Goal: Task Accomplishment & Management: Manage account settings

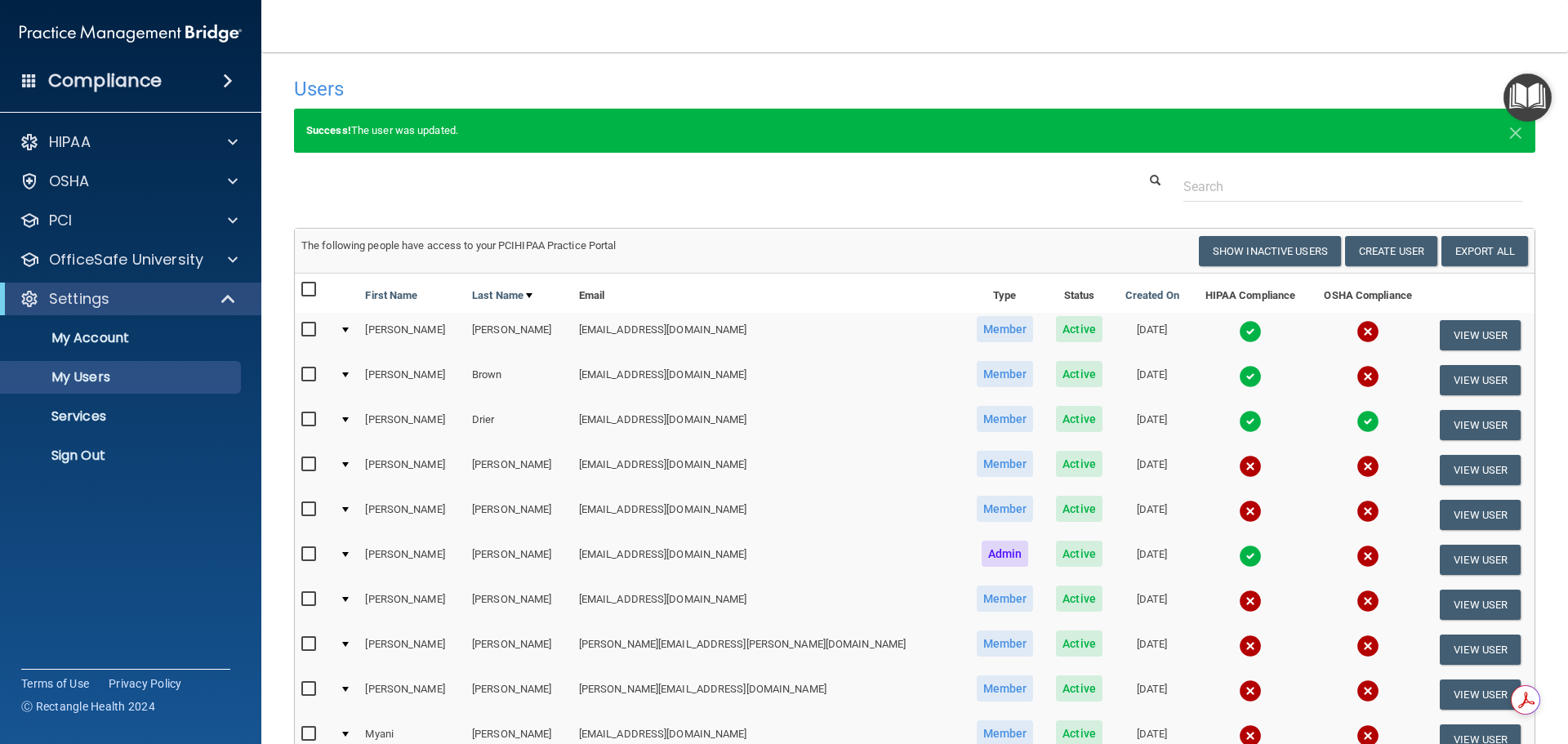
select select "20"
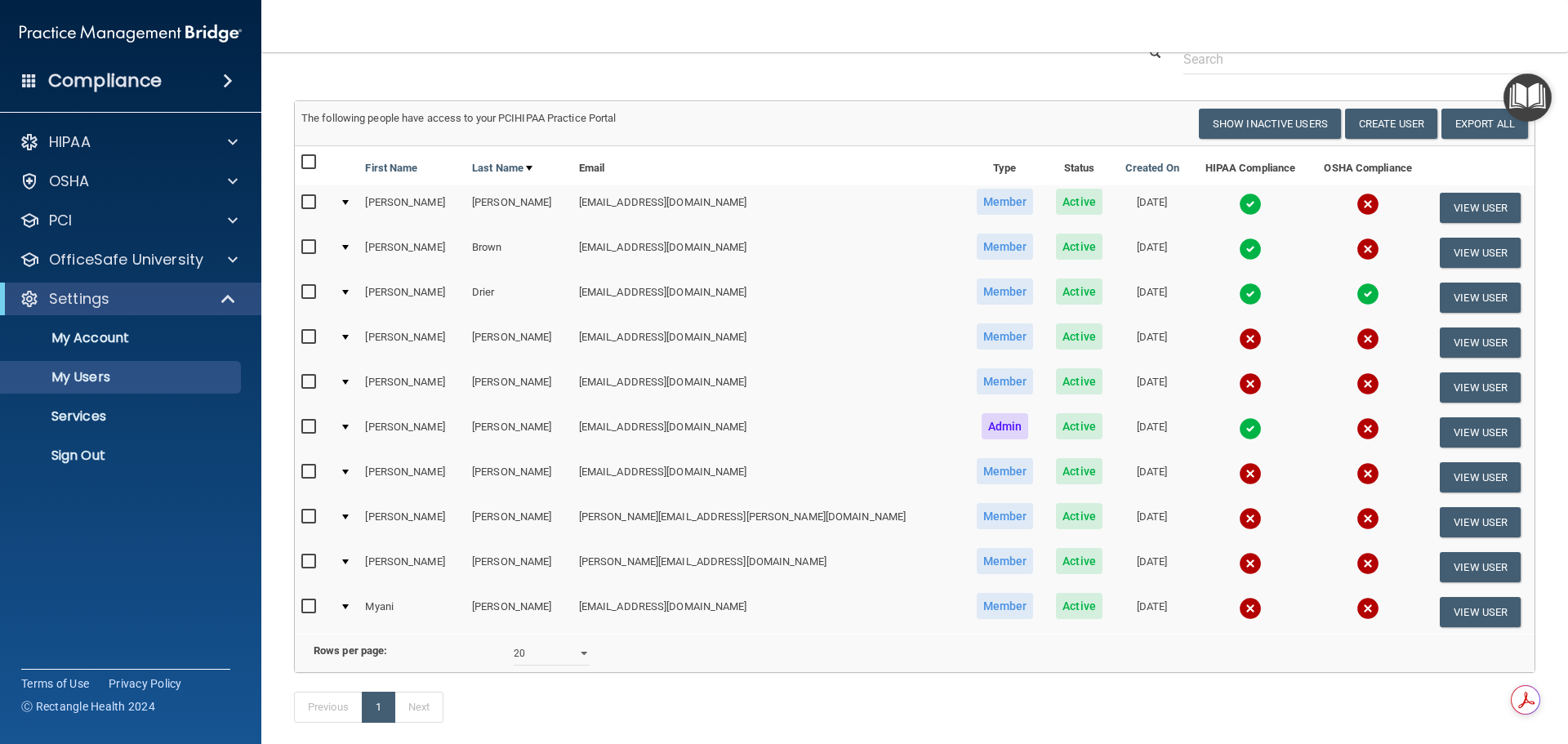
scroll to position [163, 0]
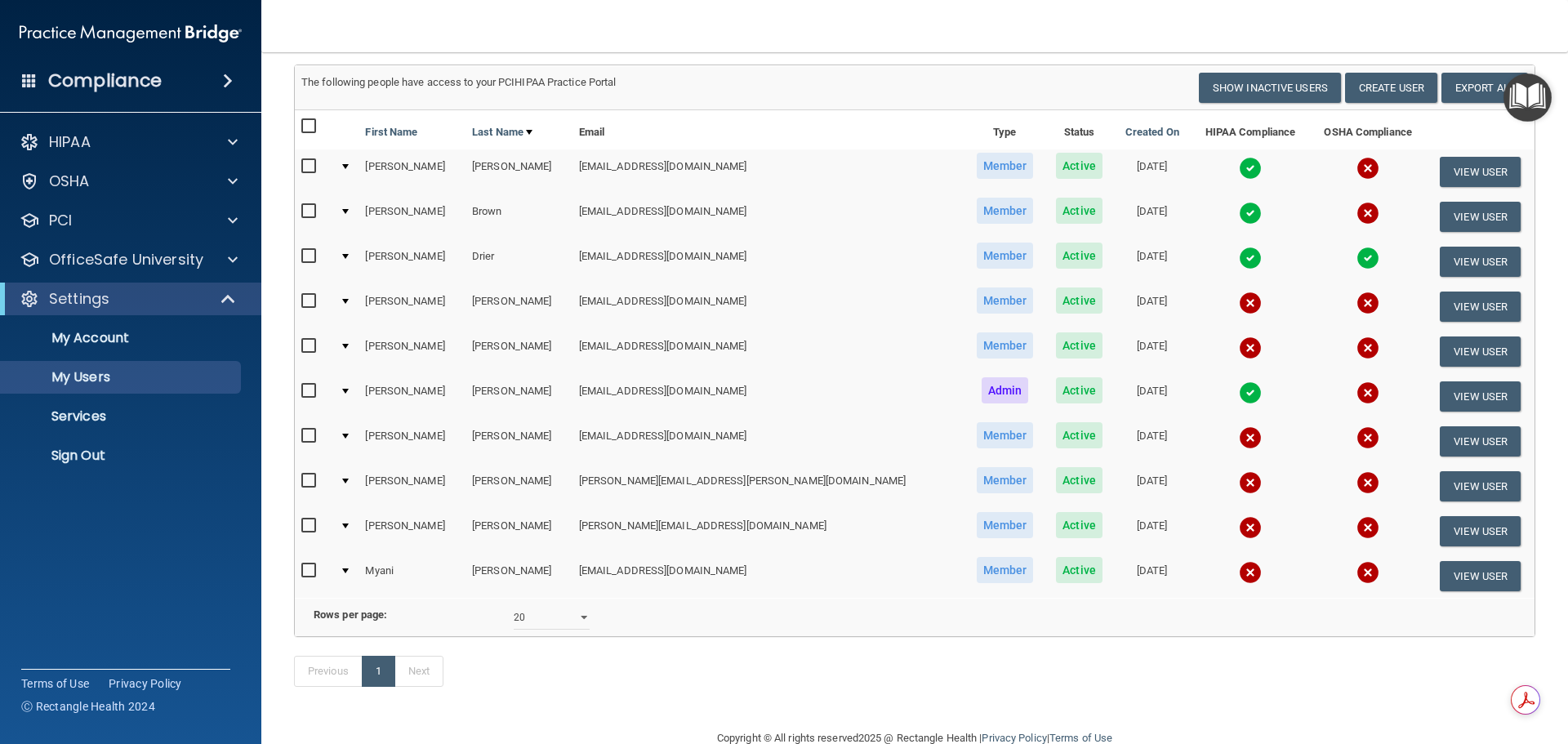
click at [1239, 571] on img at bounding box center [1250, 572] width 23 height 23
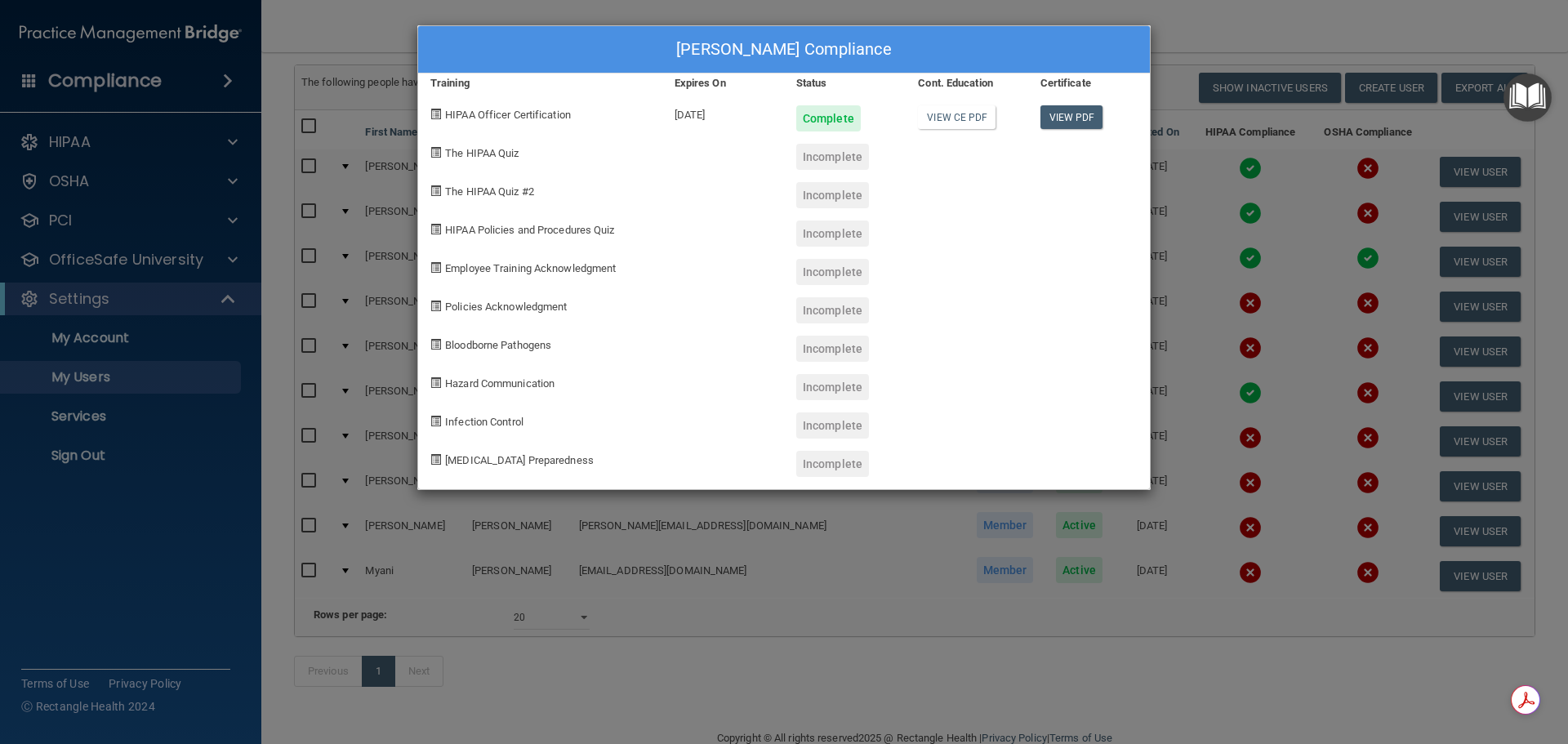
click at [1214, 16] on div "[PERSON_NAME] Compliance Training Expires On Status Cont. Education Certificate…" at bounding box center [784, 372] width 1568 height 744
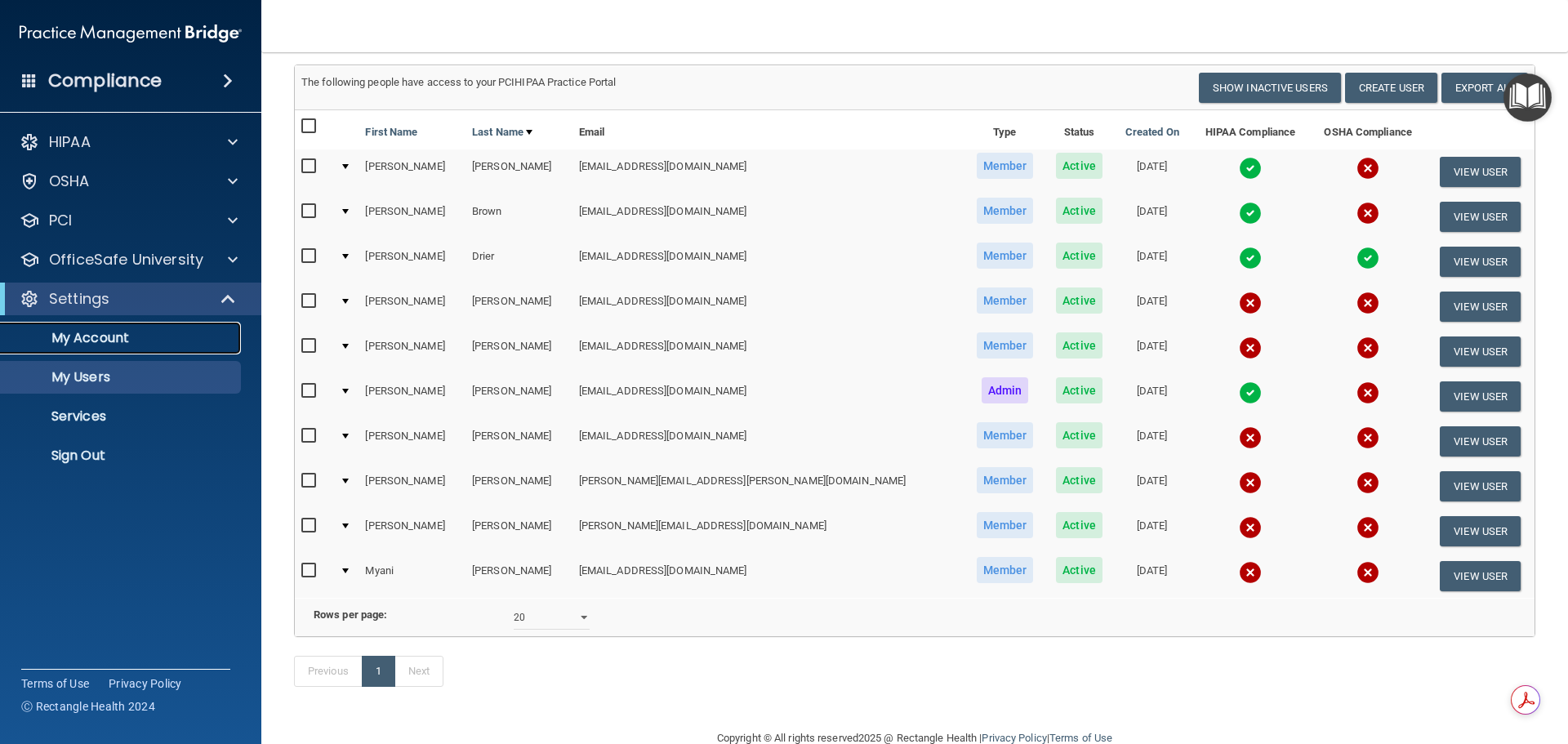
click at [84, 336] on p "My Account" at bounding box center [122, 338] width 223 height 16
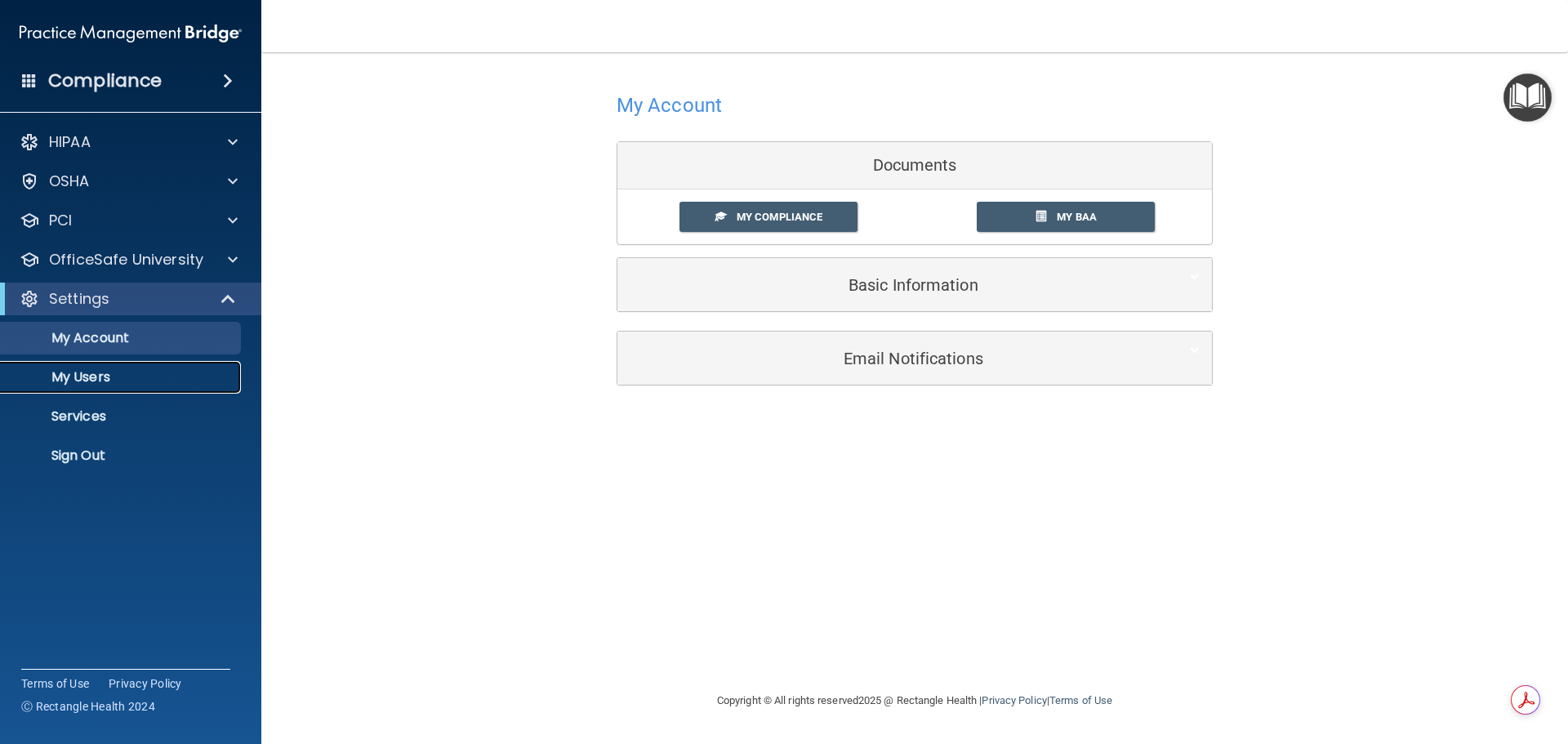
click at [90, 379] on p "My Users" at bounding box center [122, 377] width 223 height 16
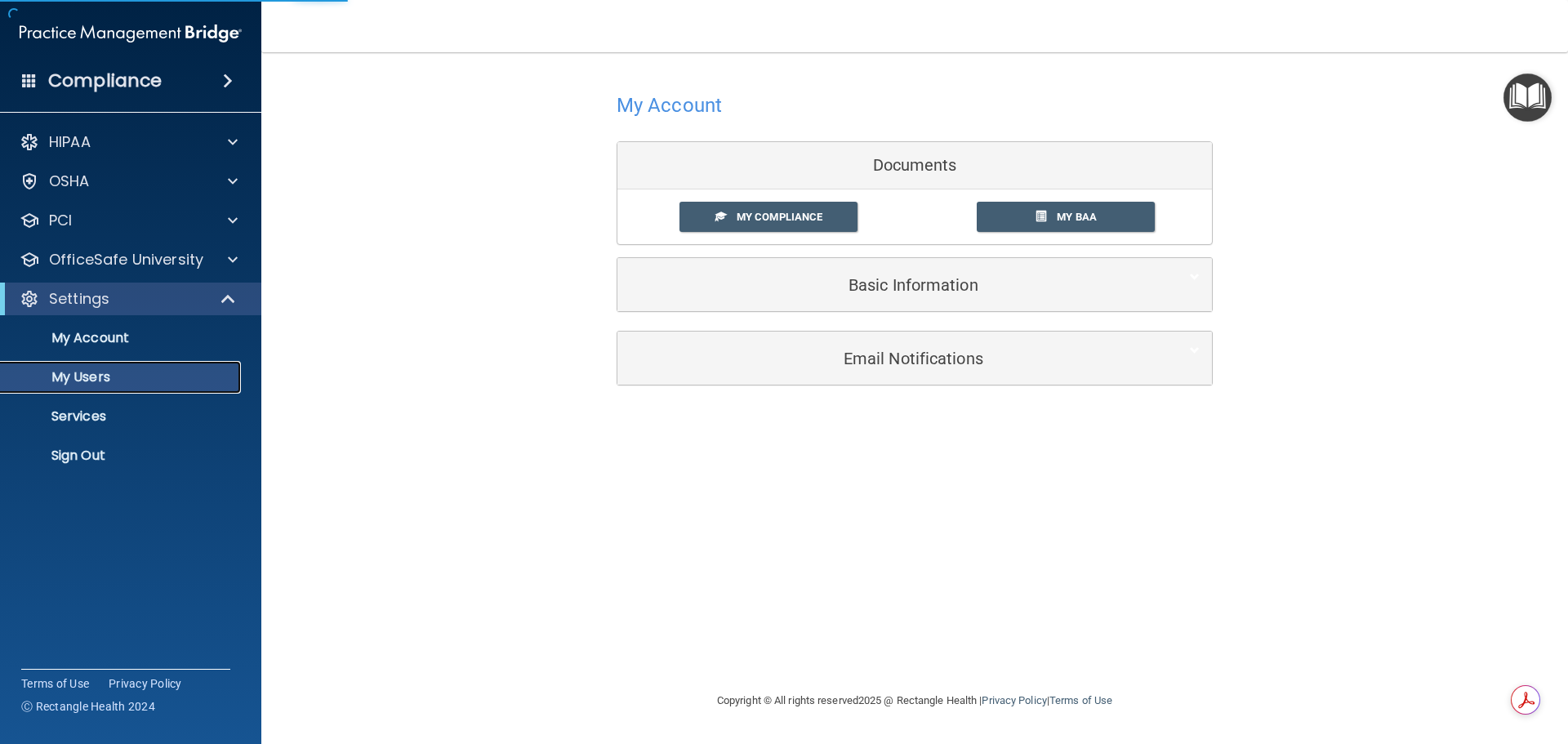
select select "20"
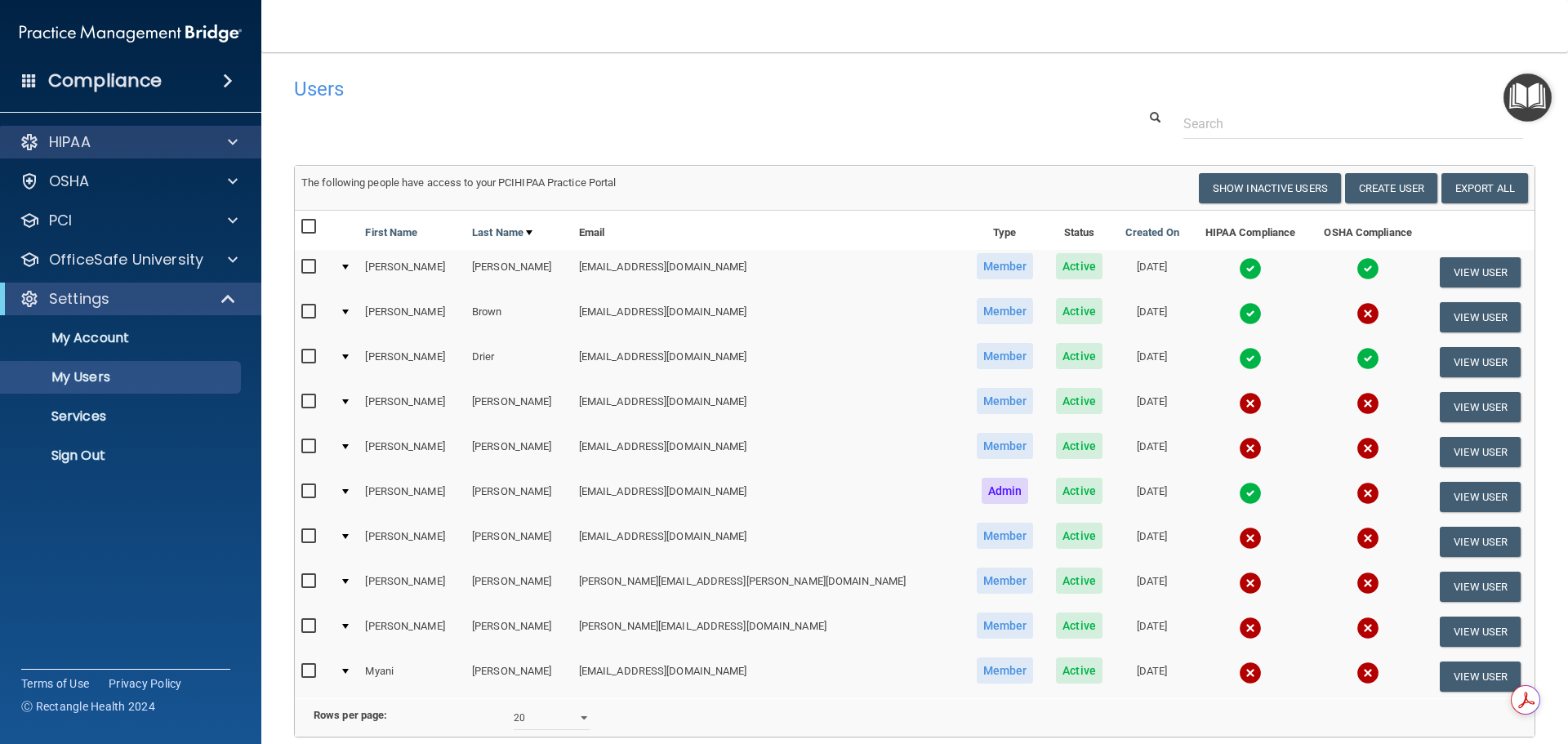
click at [112, 153] on div "HIPAA" at bounding box center [131, 142] width 262 height 33
click at [233, 140] on span at bounding box center [233, 142] width 10 height 20
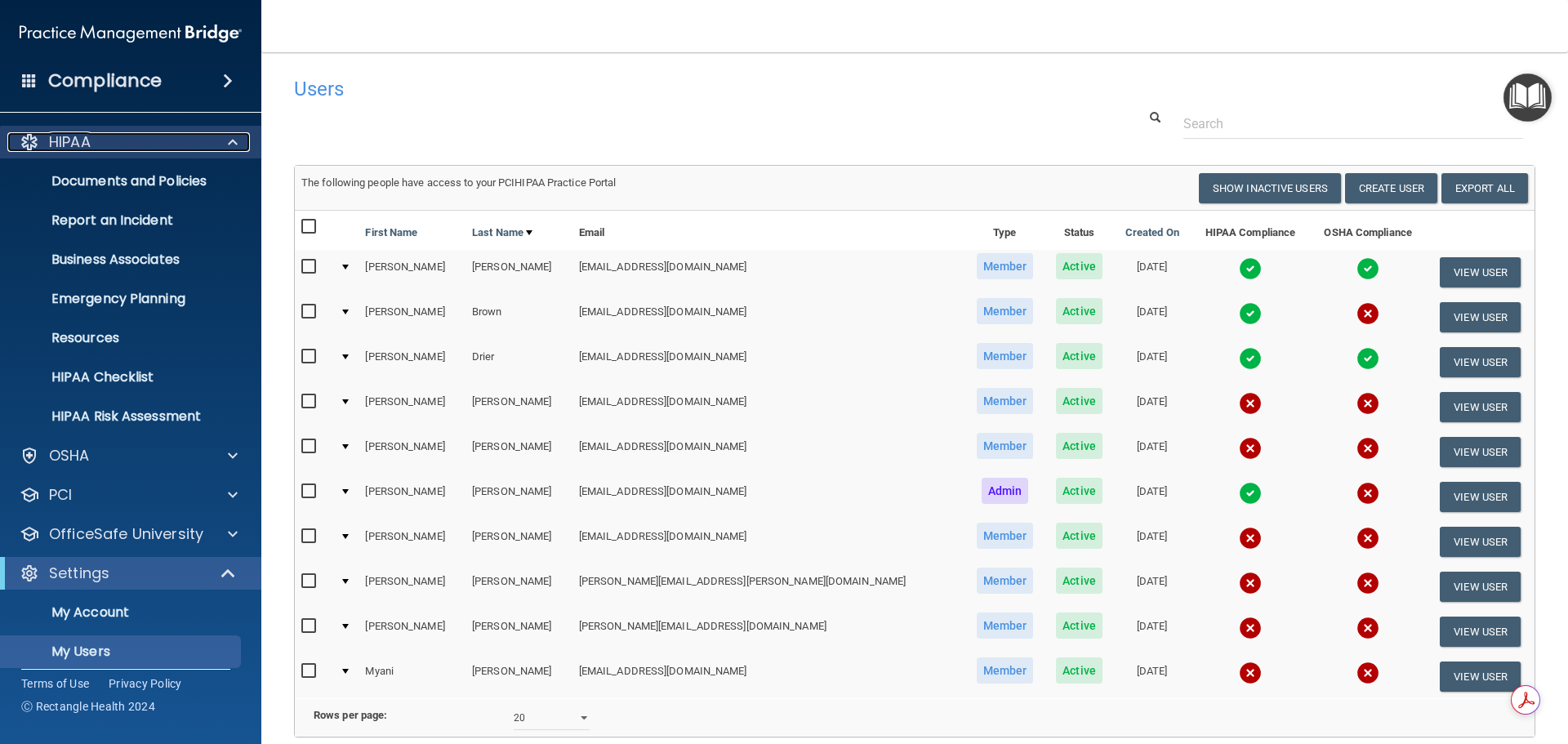
click at [233, 140] on span at bounding box center [233, 142] width 10 height 20
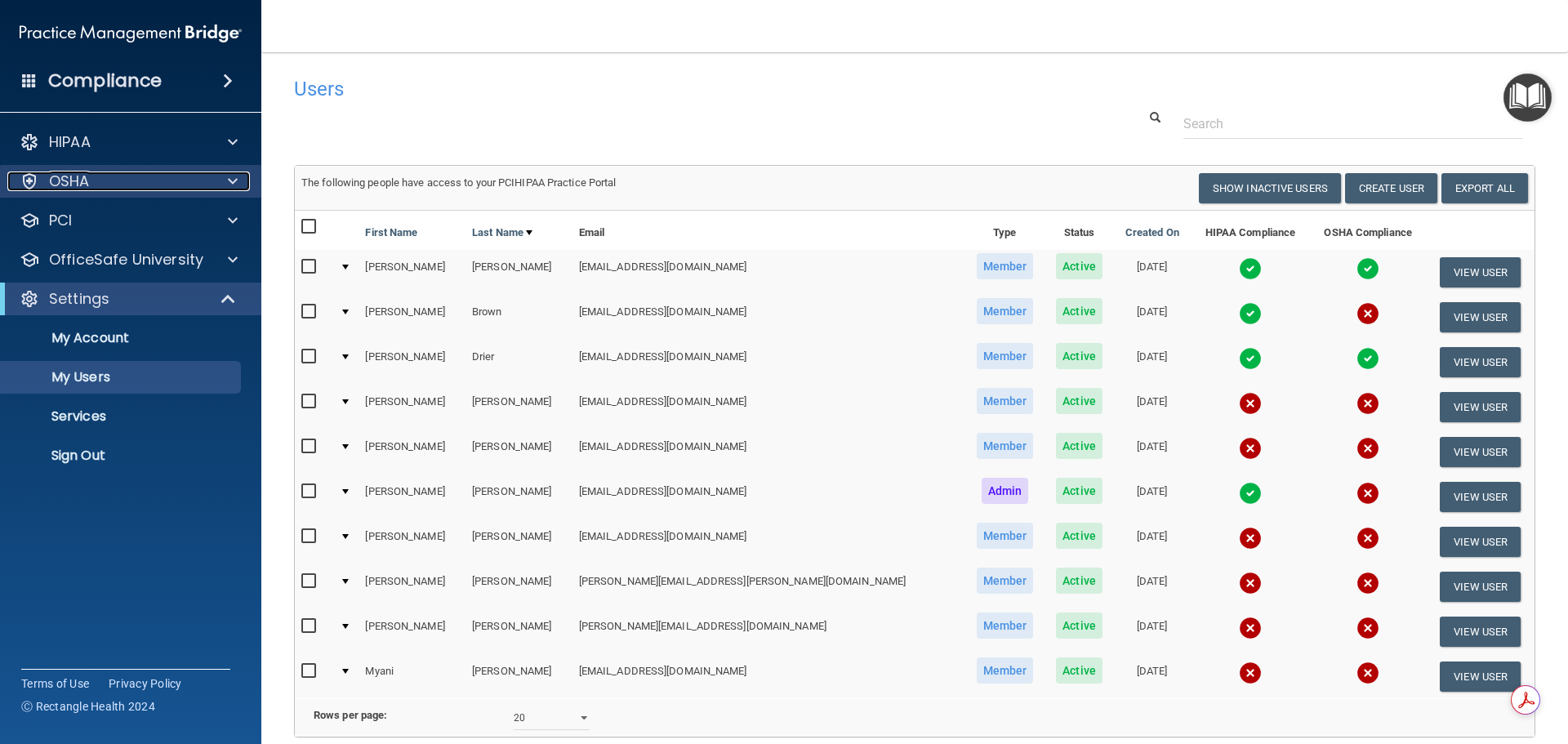
click at [147, 179] on div "OSHA" at bounding box center [108, 182] width 203 height 20
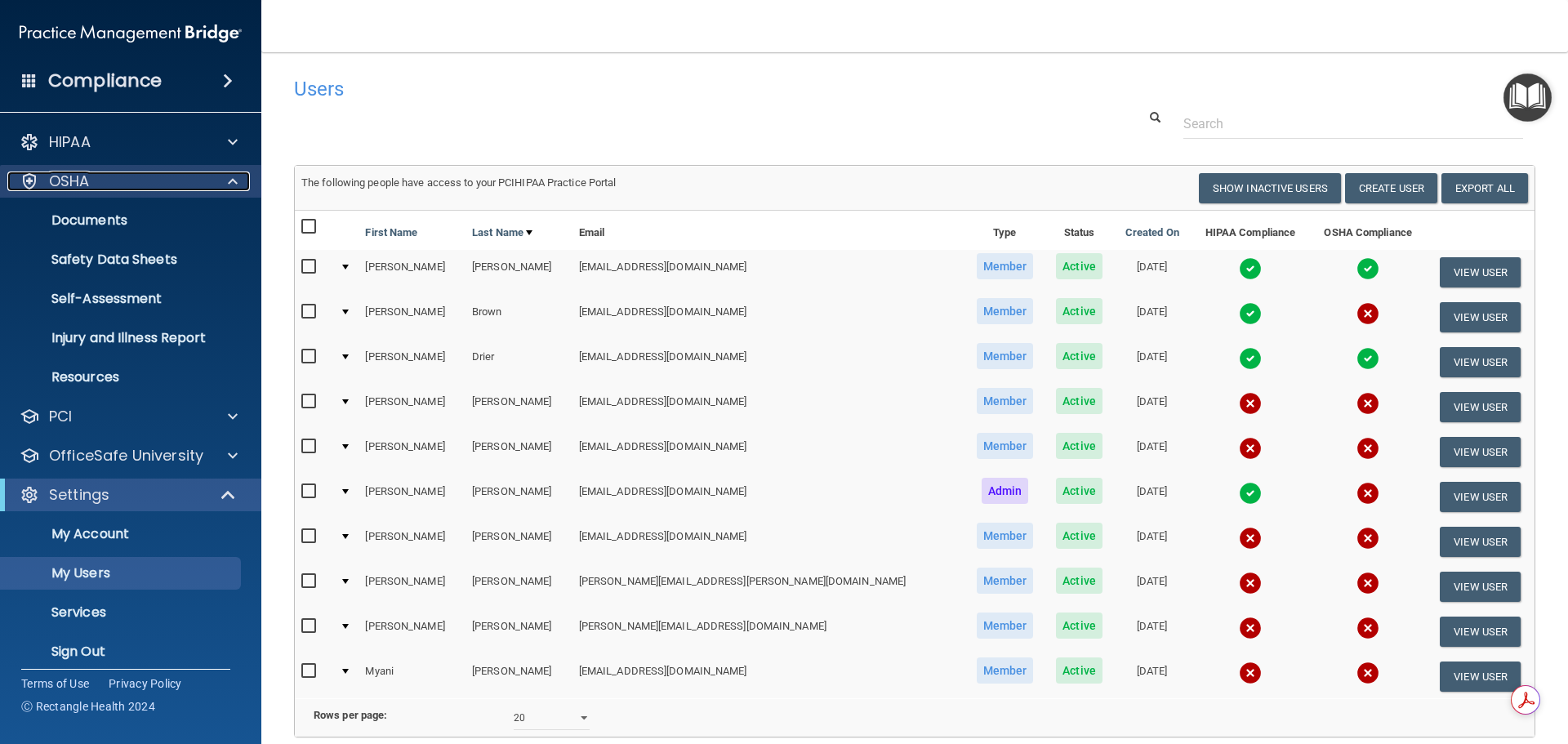
click at [147, 178] on div "OSHA" at bounding box center [108, 182] width 203 height 20
